Goal: Information Seeking & Learning: Learn about a topic

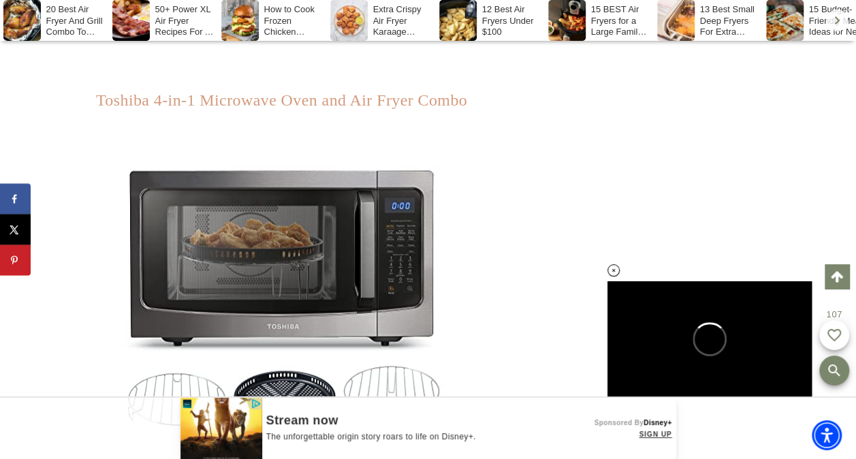
click at [404, 91] on link "Toshiba 4-in-1 Microwave Oven and Air Fryer Combo" at bounding box center [281, 100] width 371 height 18
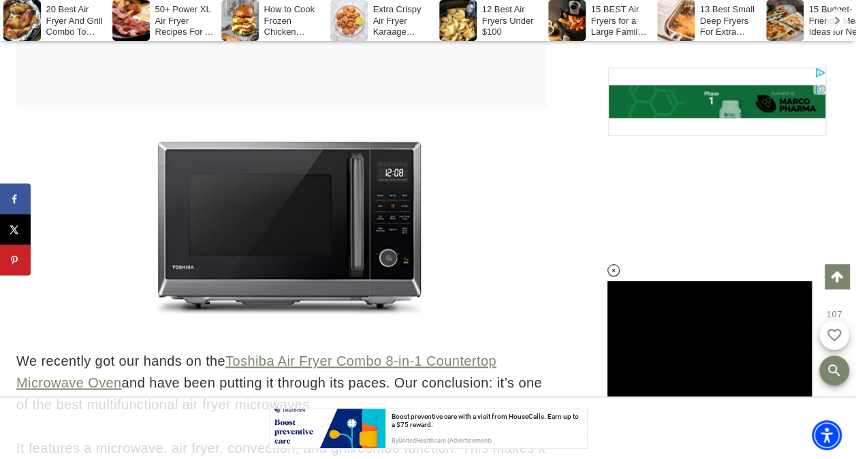
scroll to position [8470, 0]
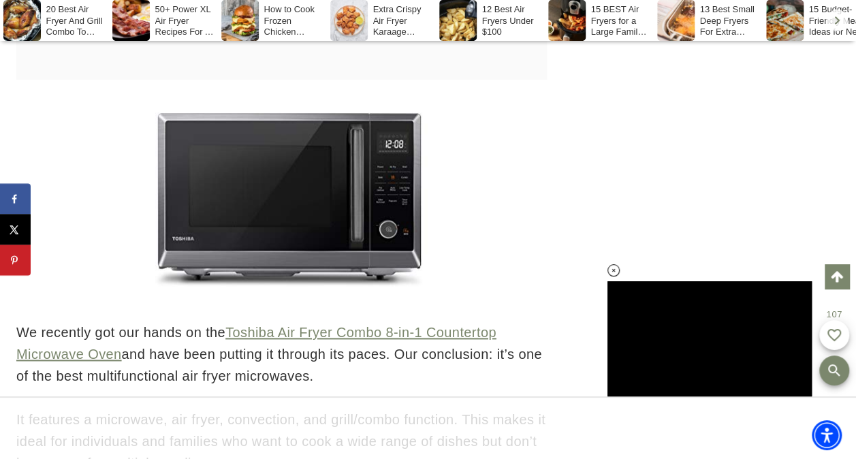
scroll to position [8425, 0]
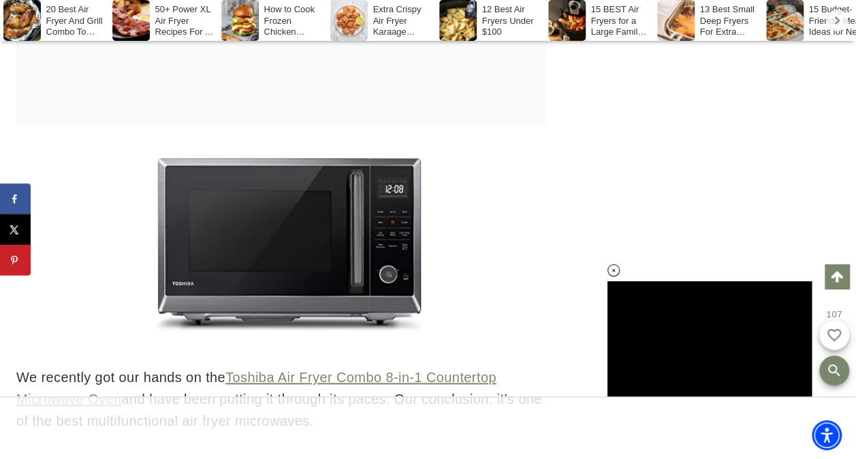
click at [304, 354] on div at bounding box center [281, 359] width 530 height 14
click at [296, 378] on link "Toshiba Air Fryer Combo 8-in-1 Countertop Microwave Oven" at bounding box center [256, 388] width 480 height 37
